Goal: Navigation & Orientation: Find specific page/section

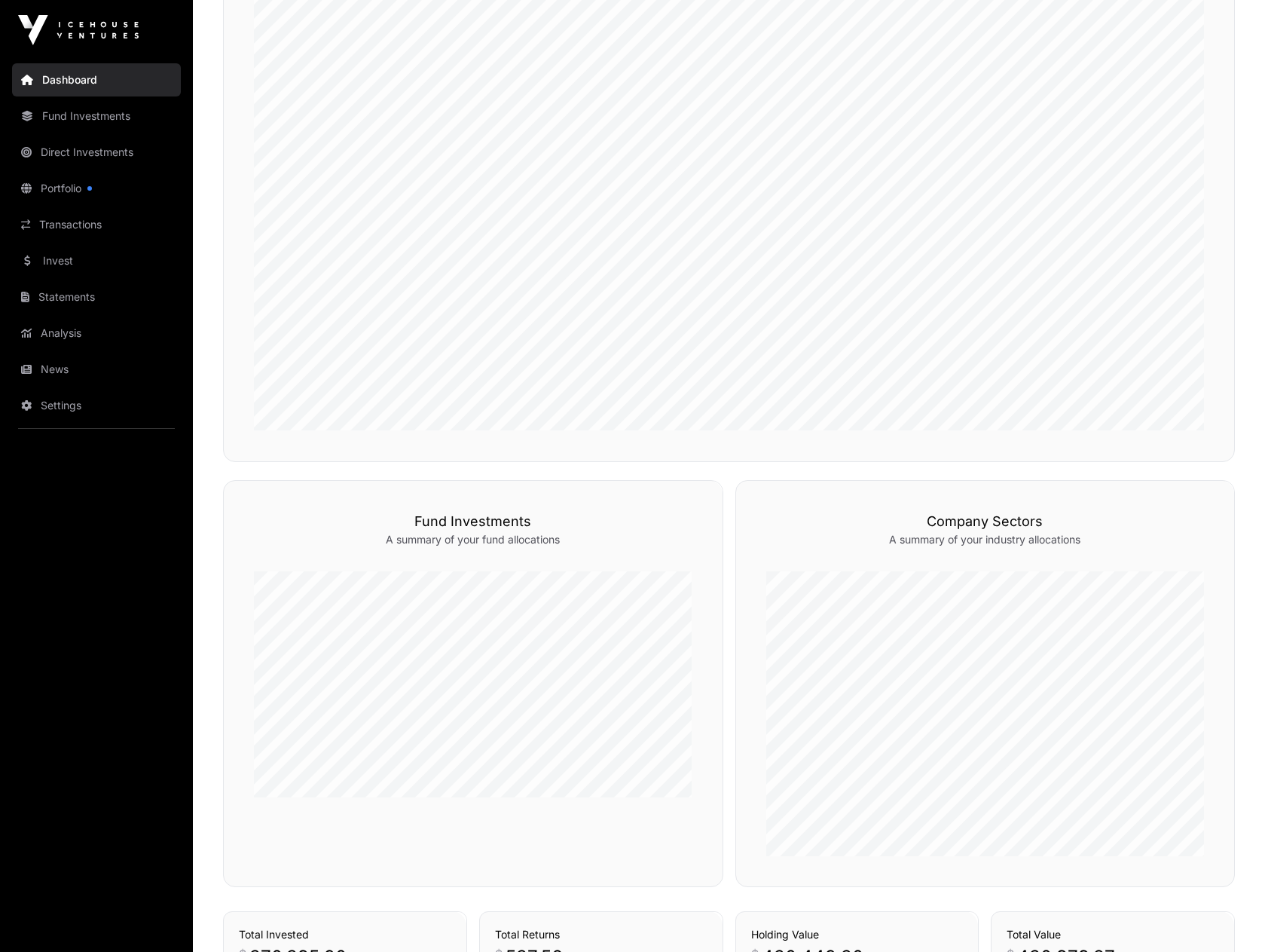
scroll to position [505, 0]
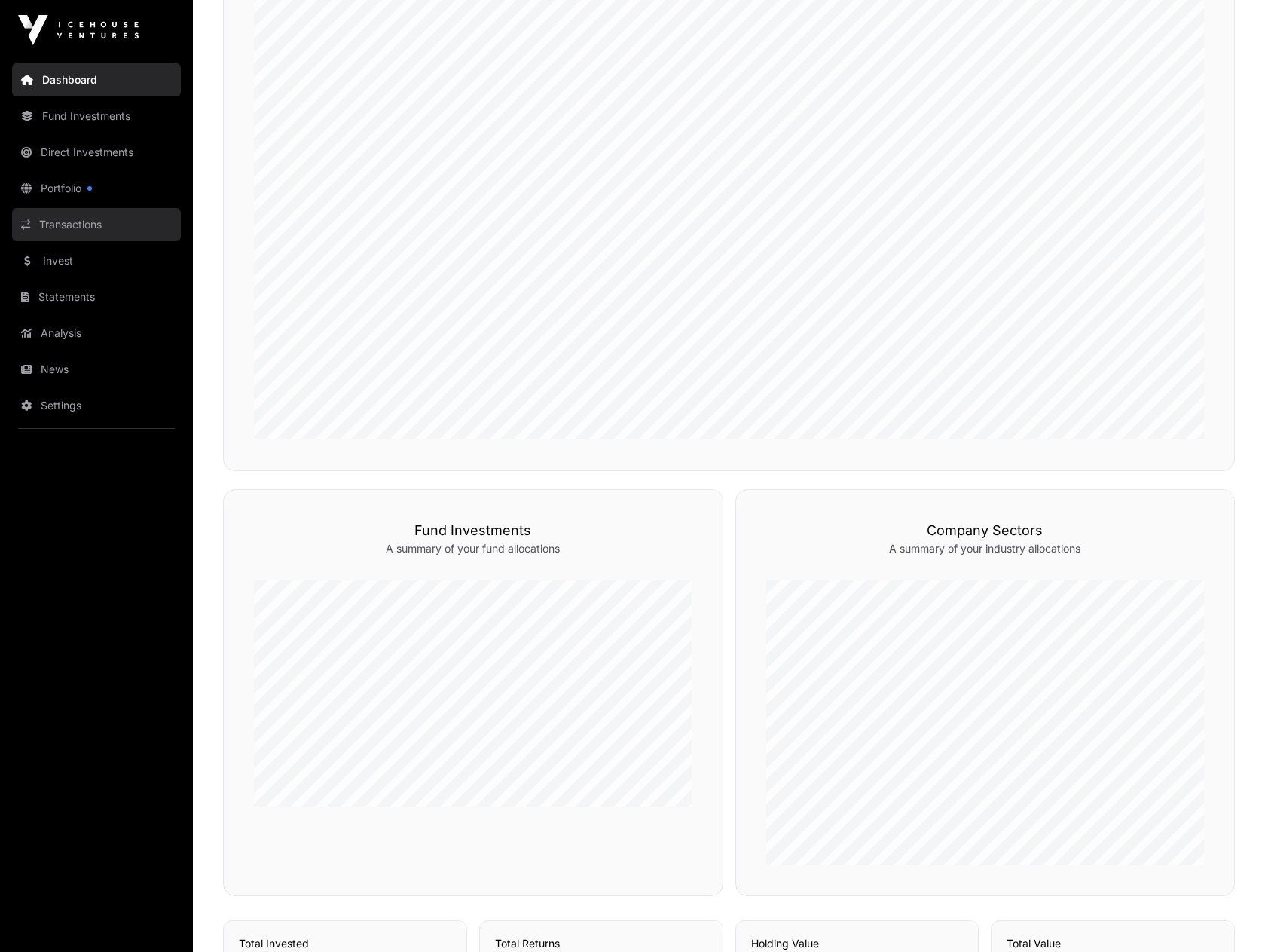
click at [58, 236] on link "Transactions" at bounding box center [96, 225] width 169 height 33
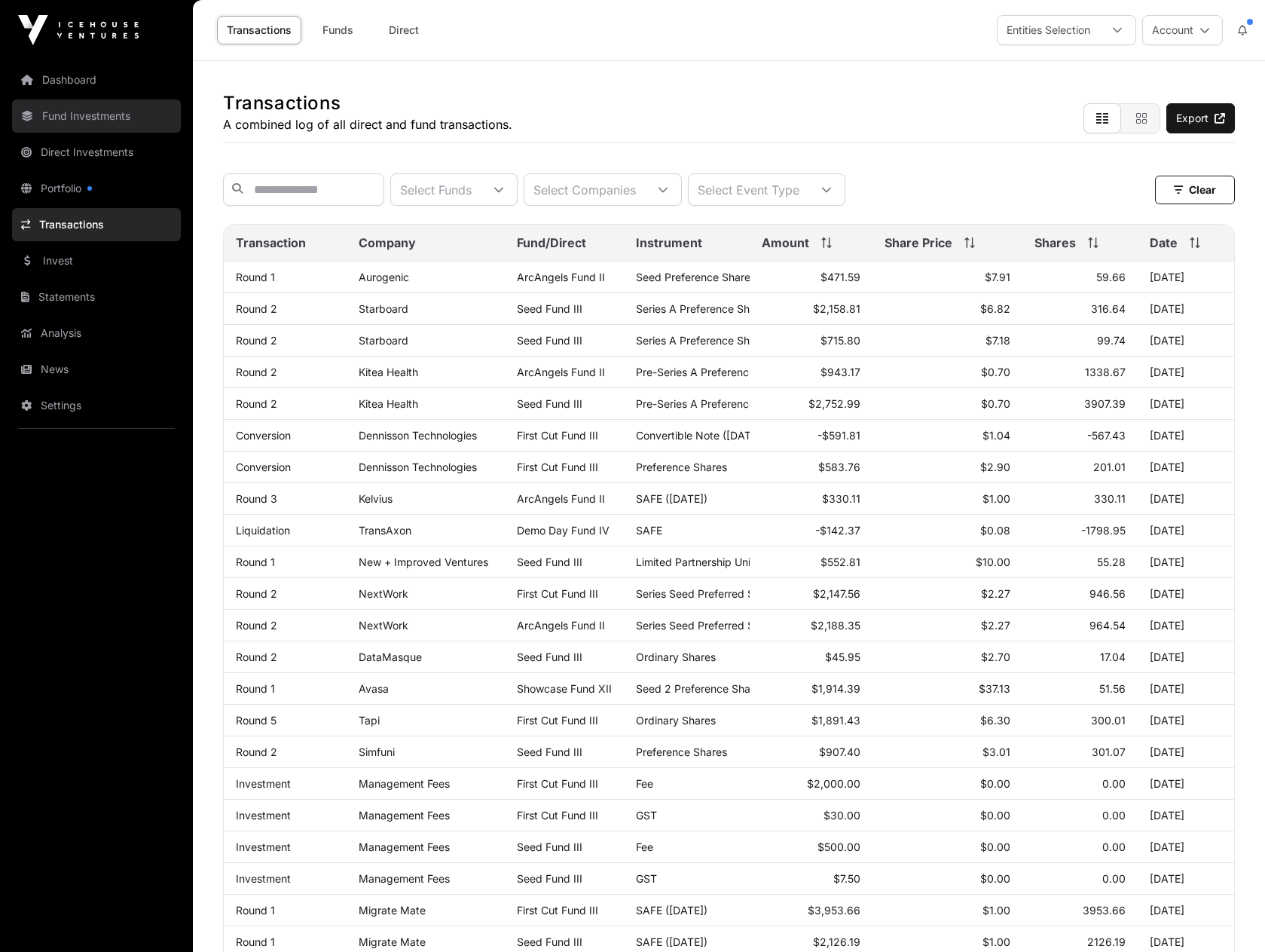
click at [60, 118] on link "Fund Investments" at bounding box center [96, 116] width 169 height 33
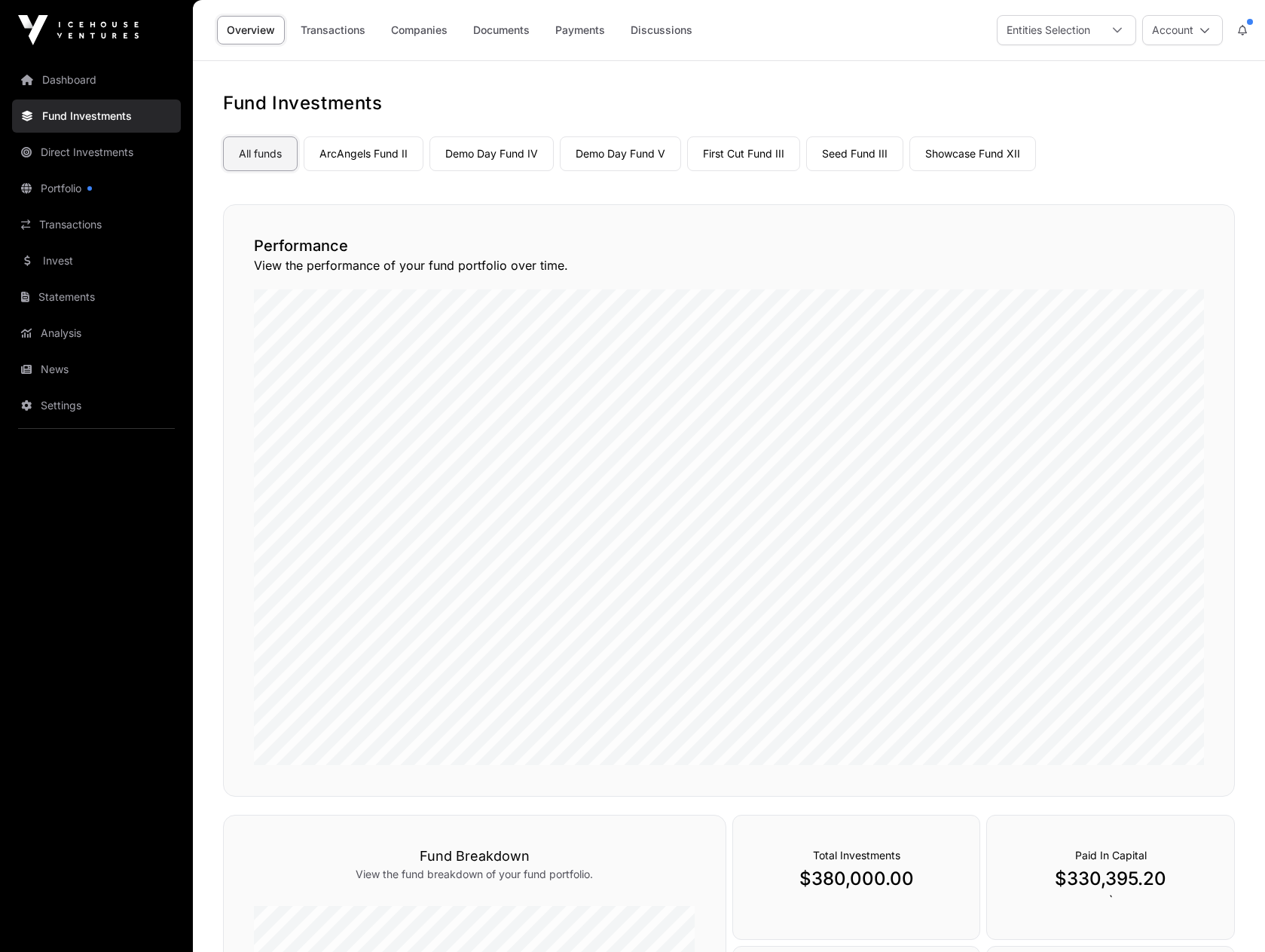
click at [243, 164] on link "All funds" at bounding box center [260, 154] width 75 height 35
click at [343, 156] on link "ArcAngels Fund II" at bounding box center [364, 154] width 120 height 35
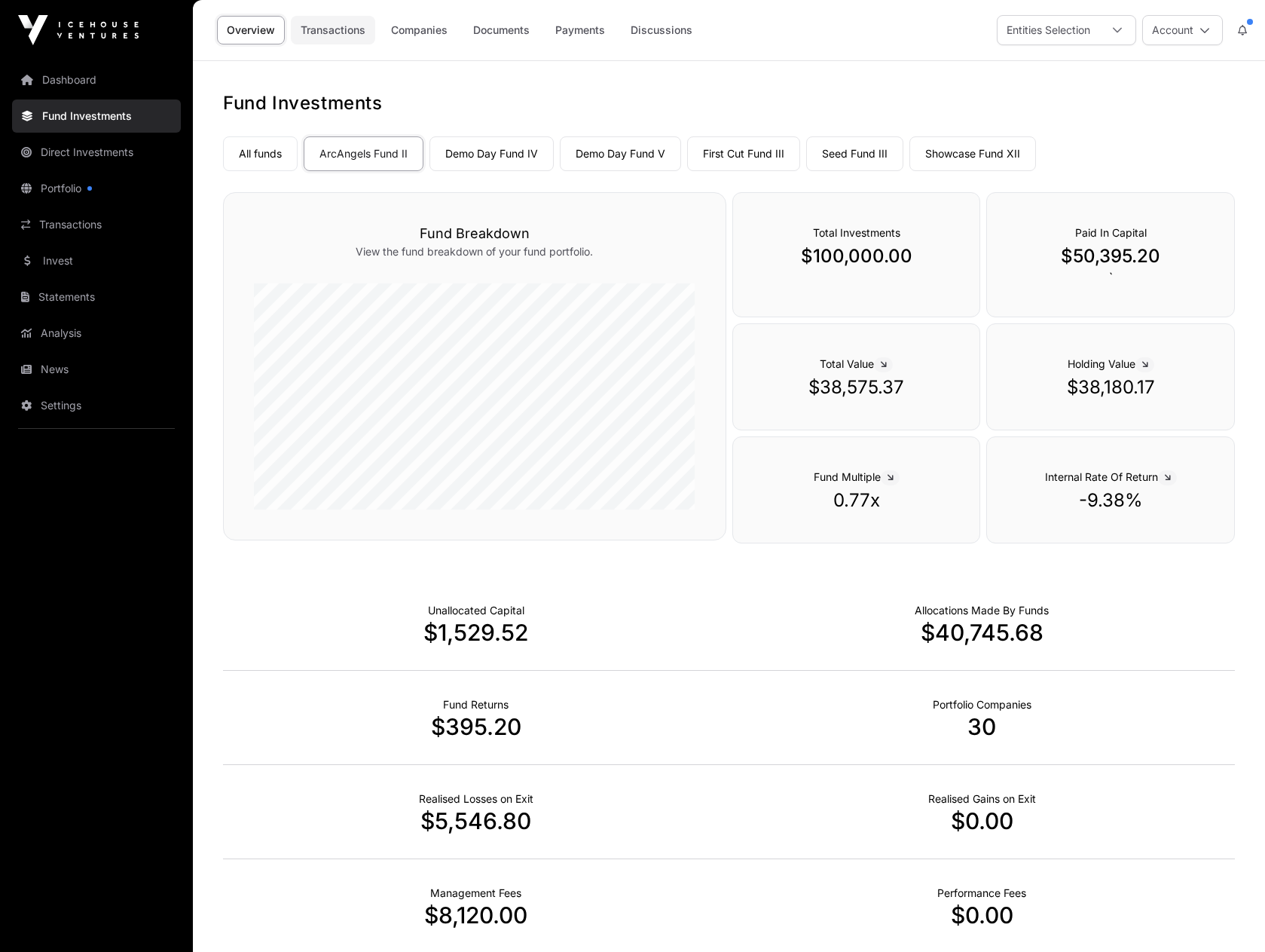
click at [333, 35] on link "Transactions" at bounding box center [332, 30] width 84 height 29
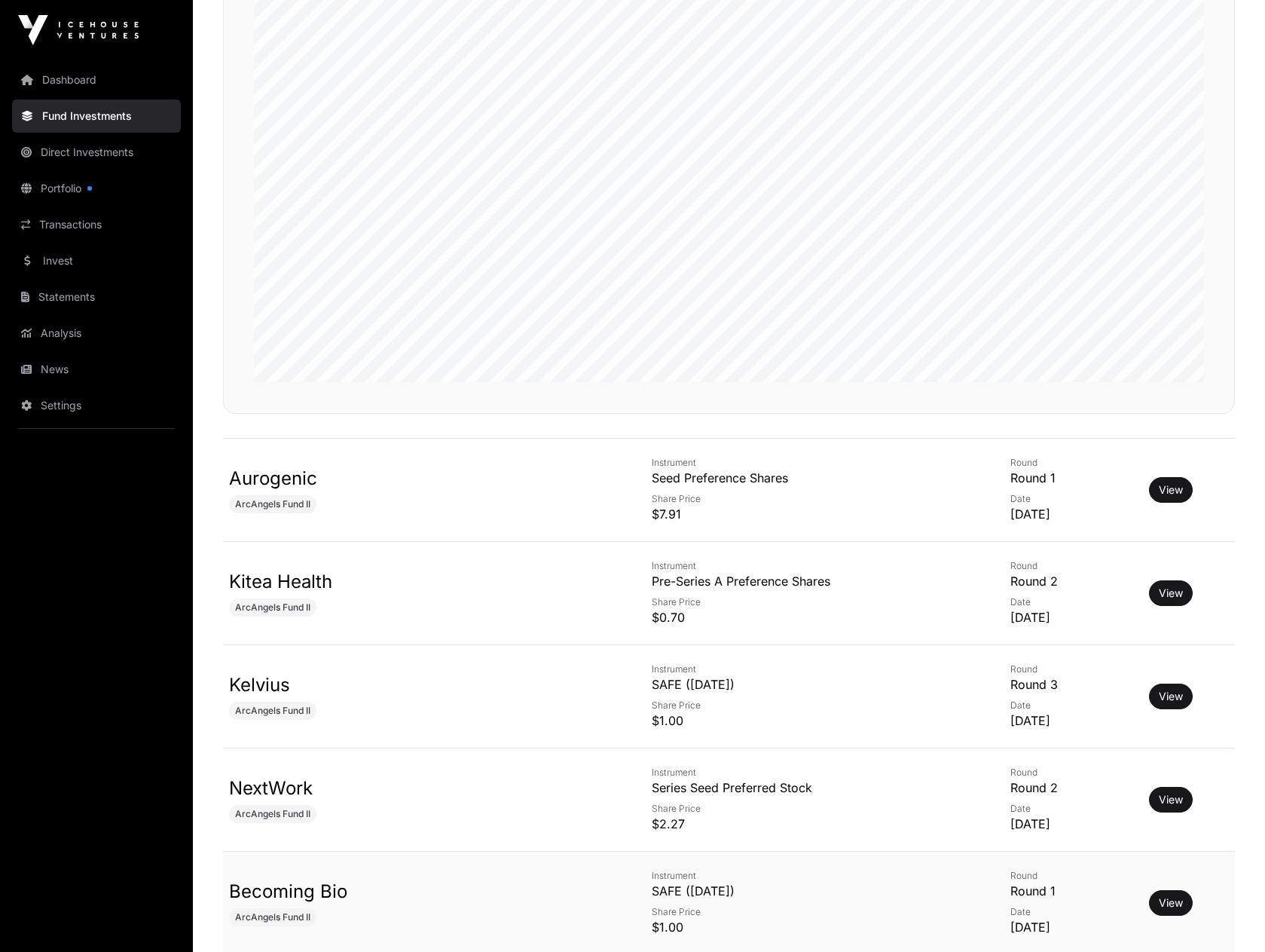
scroll to position [150, 0]
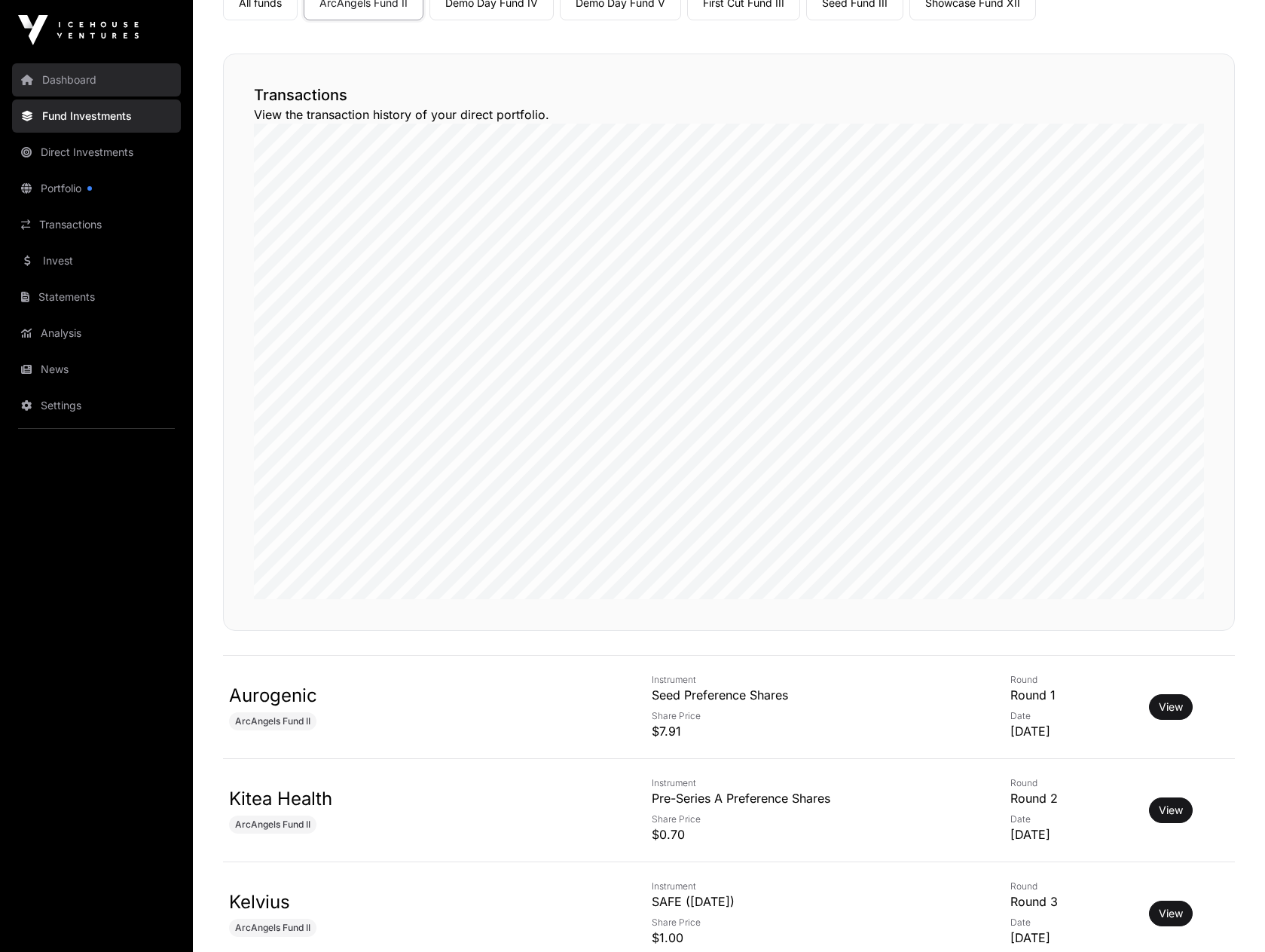
click at [82, 80] on link "Dashboard" at bounding box center [96, 79] width 169 height 33
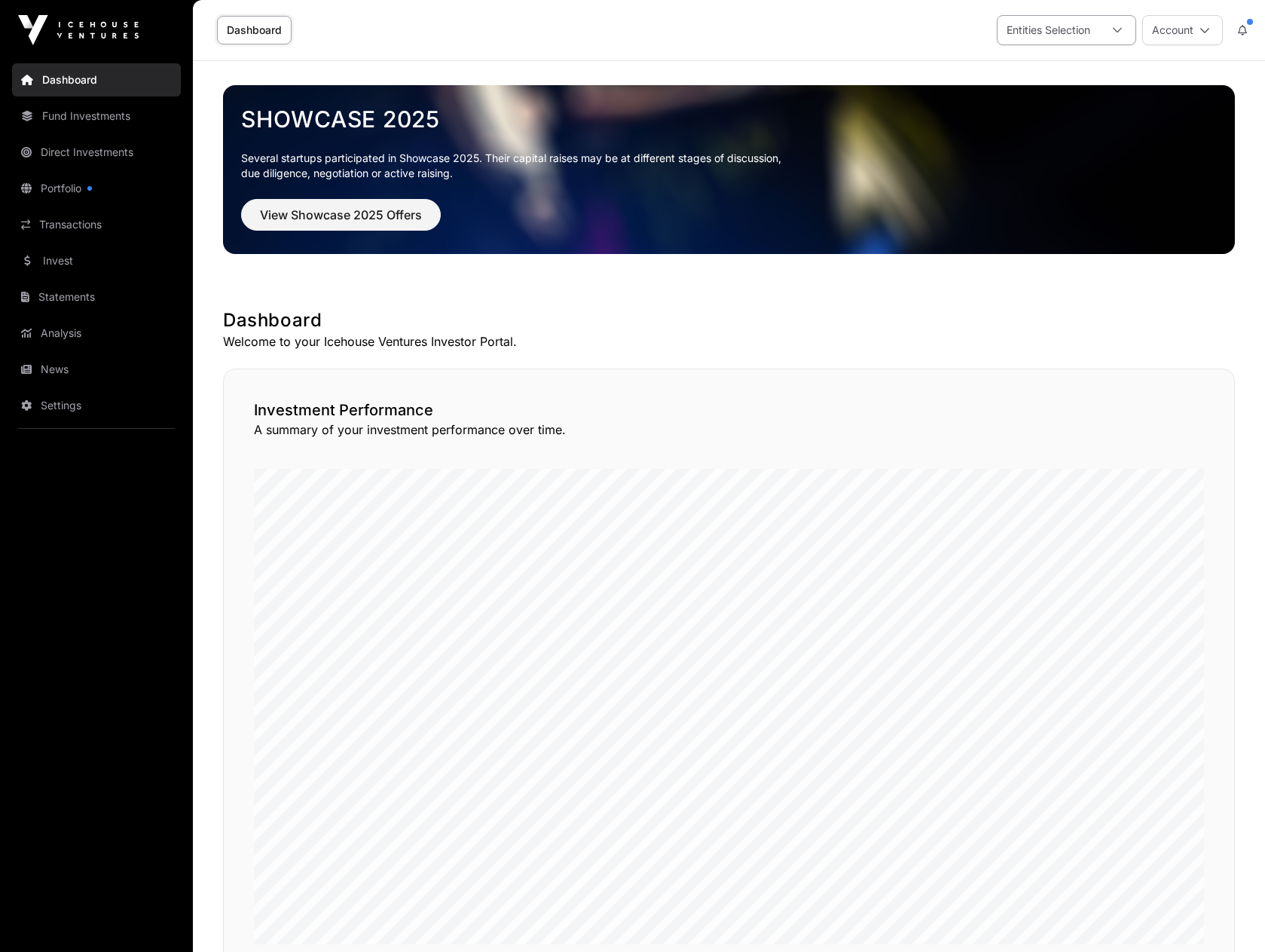
click at [1111, 33] on div at bounding box center [1117, 30] width 36 height 29
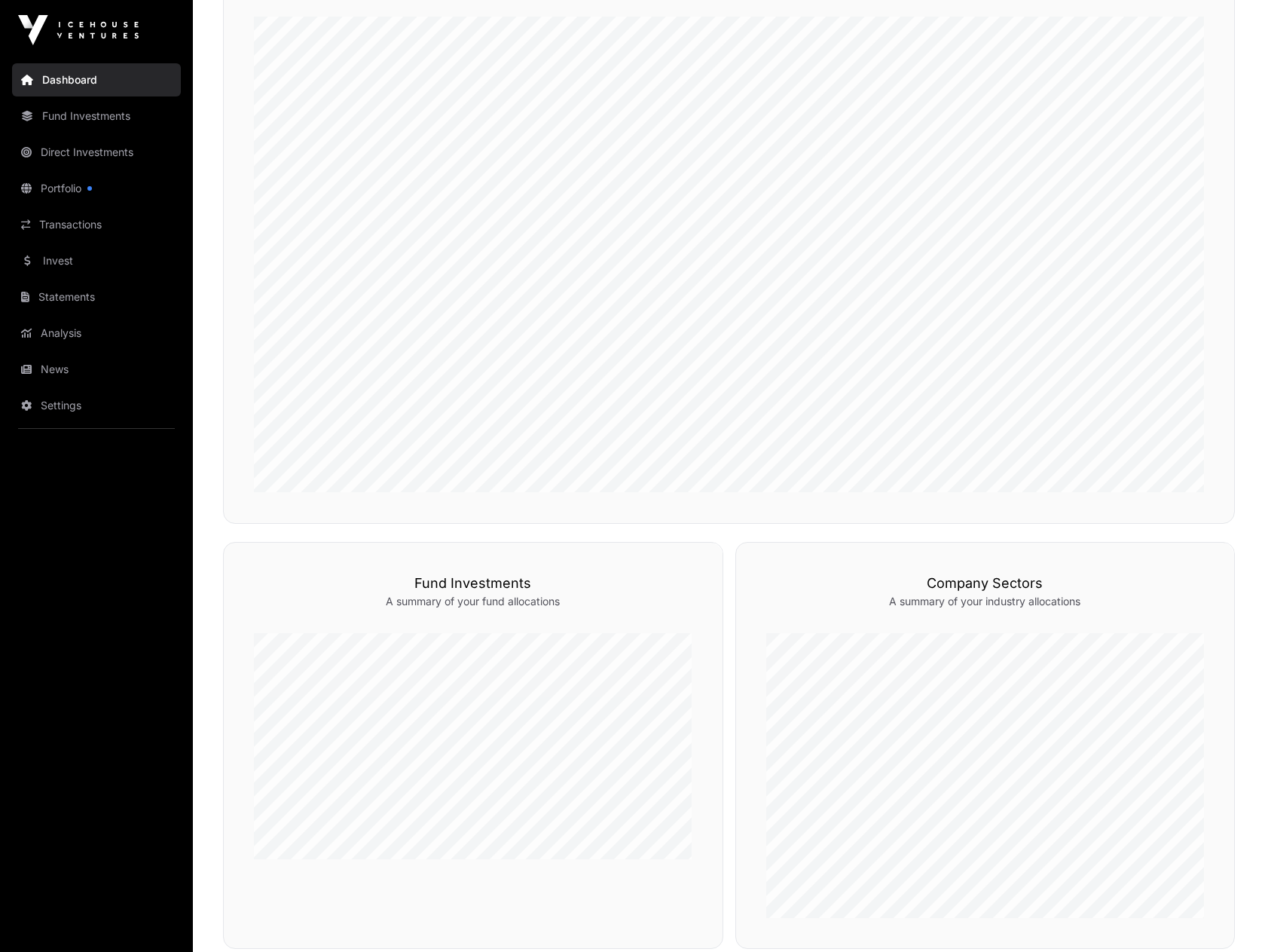
scroll to position [882, 0]
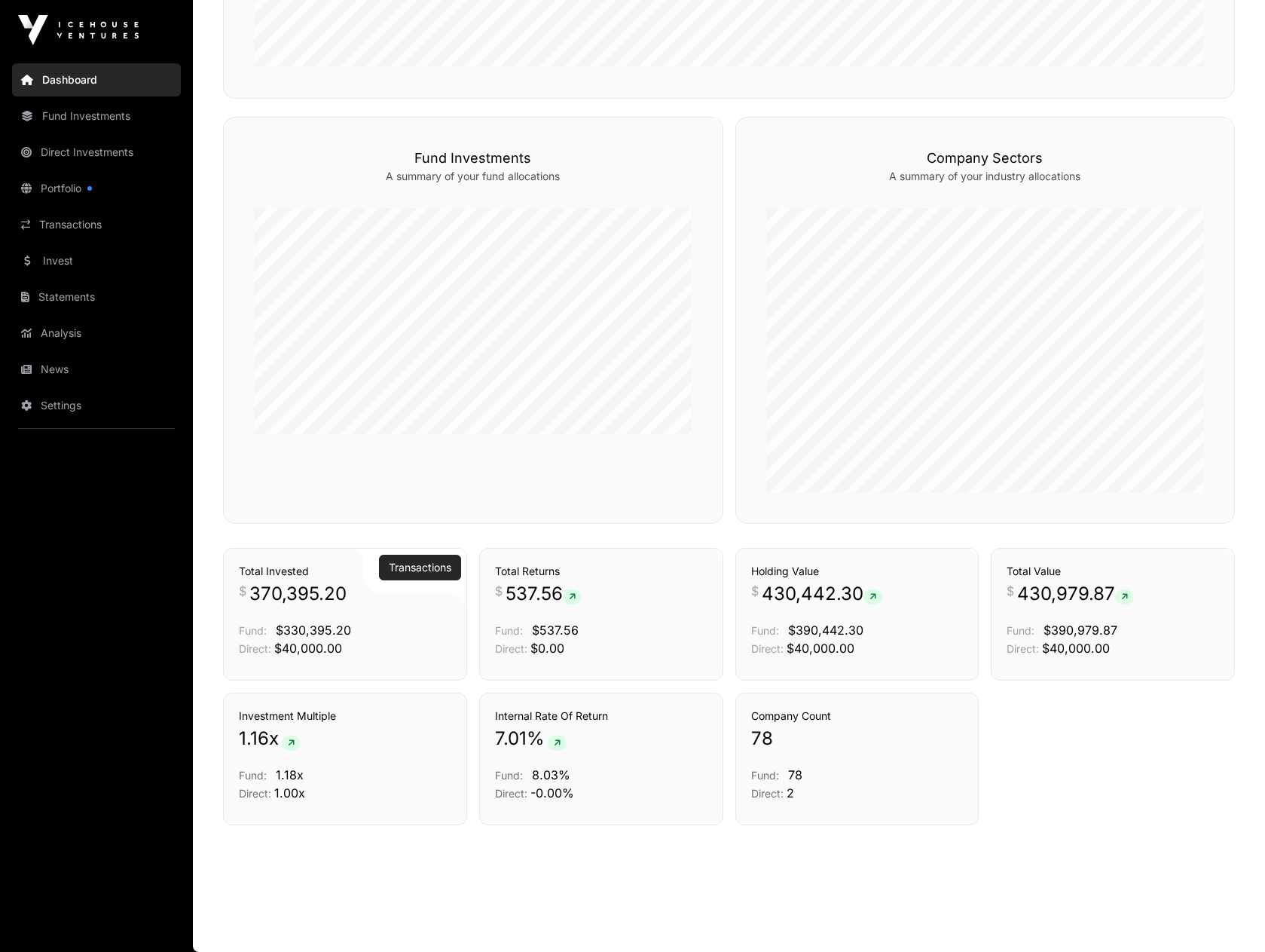
click at [405, 566] on link "Transactions" at bounding box center [420, 568] width 63 height 16
